Goal: Information Seeking & Learning: Find contact information

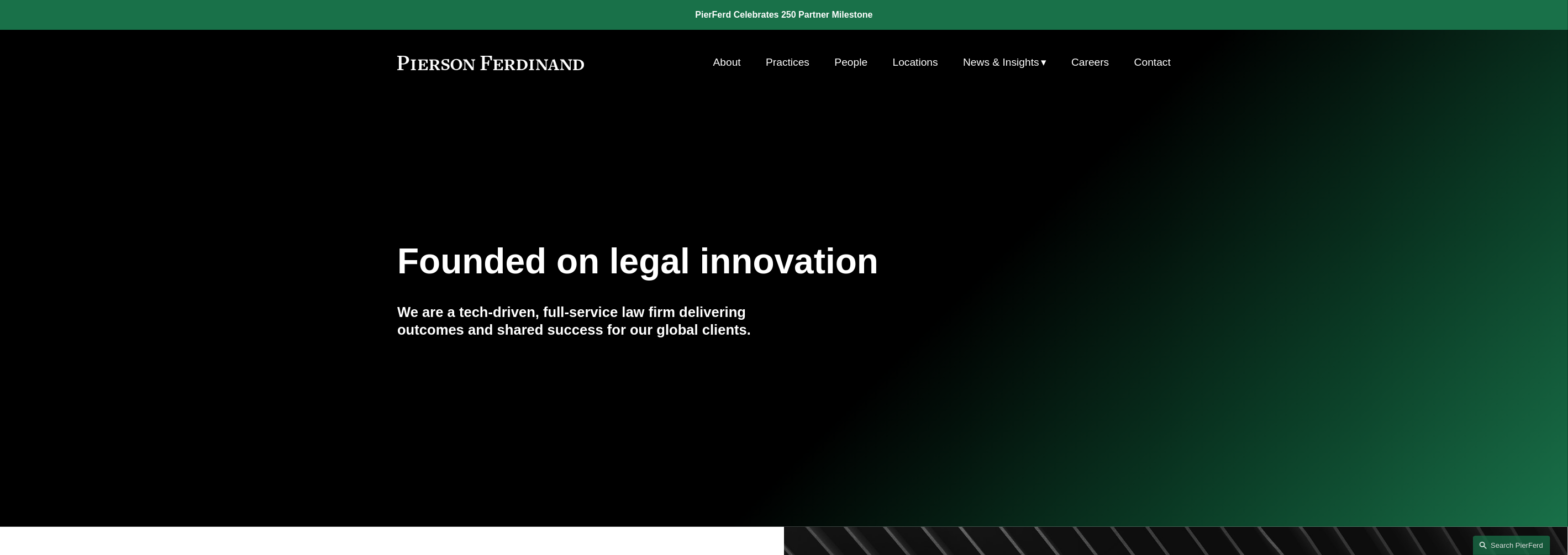
click at [841, 63] on link "People" at bounding box center [852, 62] width 33 height 21
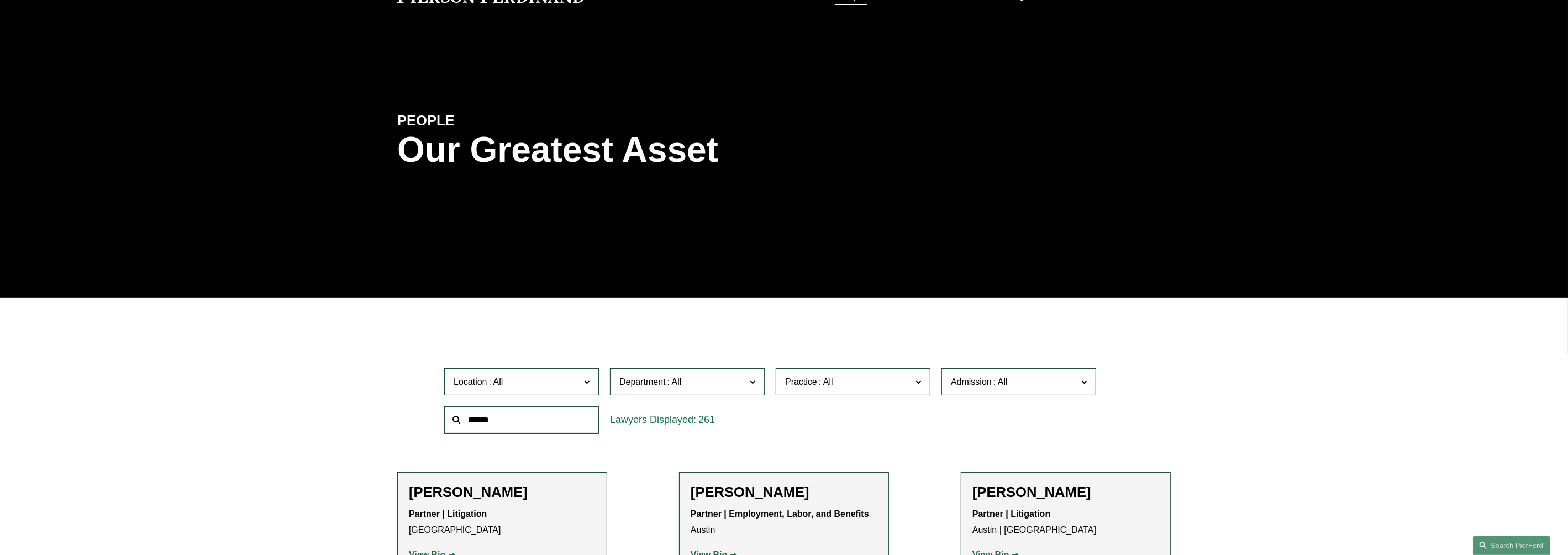
scroll to position [69, 0]
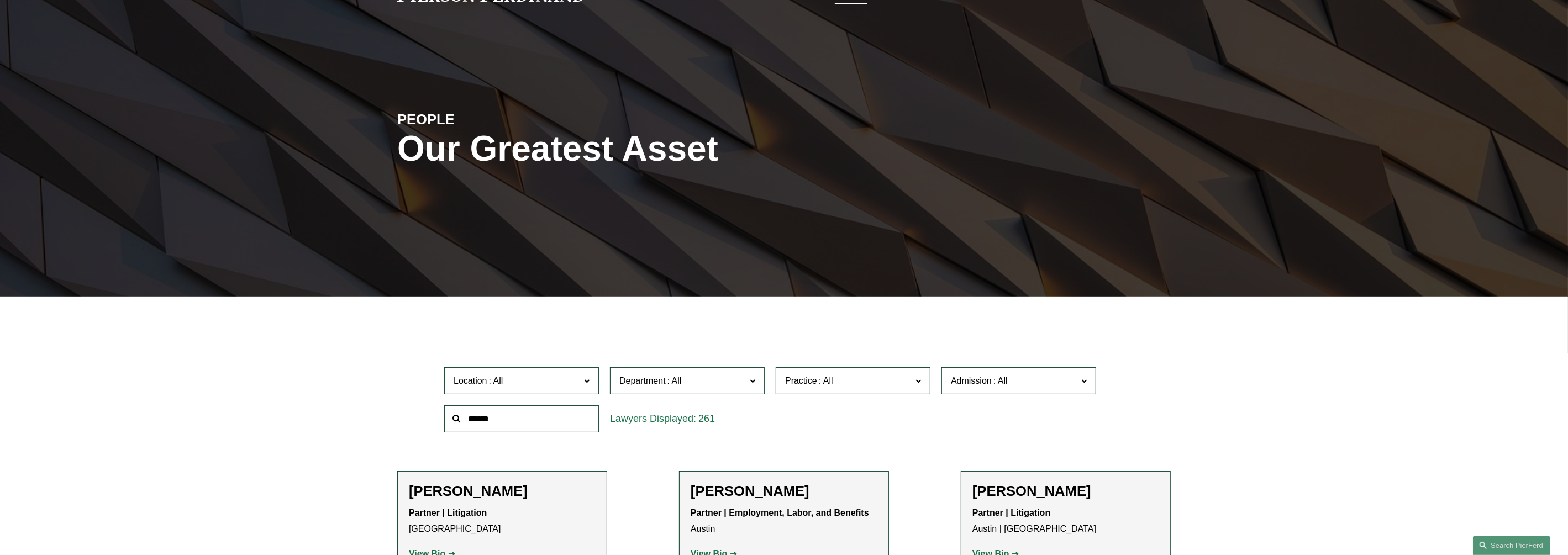
click at [1014, 383] on span "Admission" at bounding box center [1014, 381] width 127 height 15
